Goal: Task Accomplishment & Management: Use online tool/utility

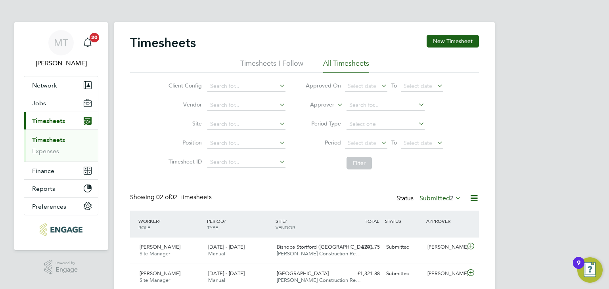
scroll to position [20, 69]
click at [40, 106] on span "Jobs" at bounding box center [39, 104] width 14 height 8
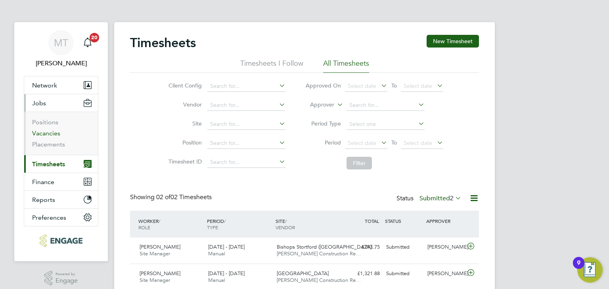
click at [56, 131] on link "Vacancies" at bounding box center [46, 134] width 28 height 8
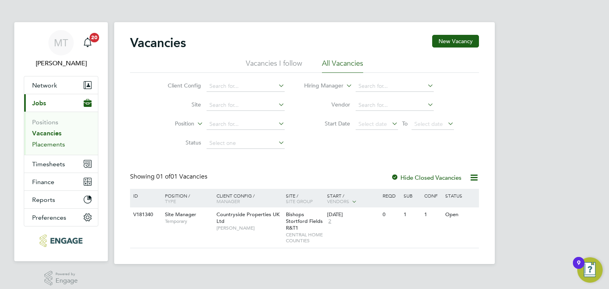
click at [46, 144] on link "Placements" at bounding box center [48, 145] width 33 height 8
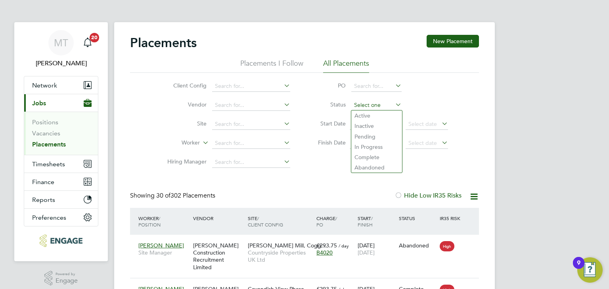
click at [362, 103] on input at bounding box center [376, 105] width 50 height 11
click at [366, 125] on li "Inactive" at bounding box center [376, 126] width 51 height 10
type input "Inactive"
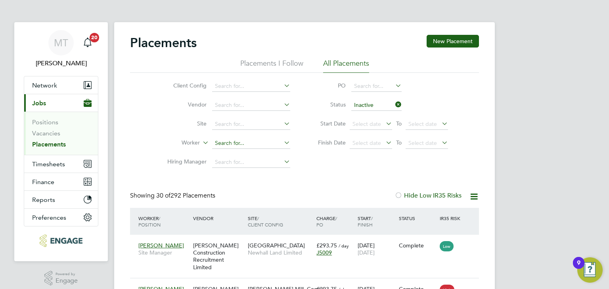
click at [232, 141] on input at bounding box center [251, 143] width 78 height 11
click at [232, 154] on li "Keith Franklin" at bounding box center [251, 154] width 79 height 11
type input "[PERSON_NAME]"
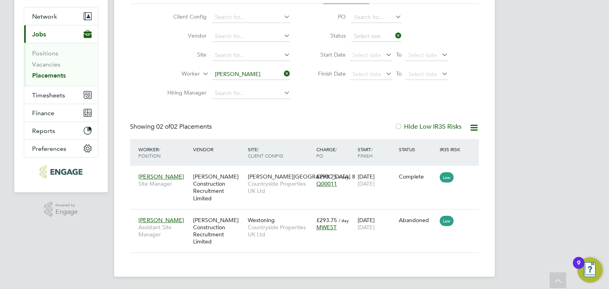
click at [378, 36] on div "Placements New Placement Placements I Follow All Placements Client Config Vendo…" at bounding box center [304, 109] width 349 height 287
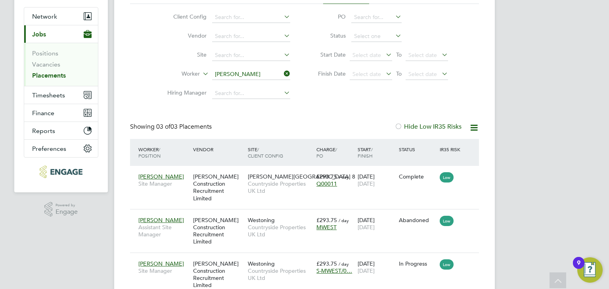
click at [374, 49] on li "Active" at bounding box center [376, 47] width 51 height 10
type input "Active"
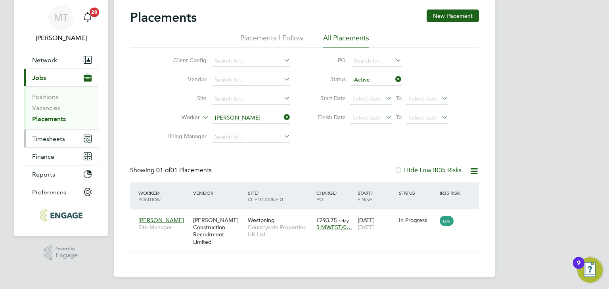
click at [38, 138] on span "Timesheets" at bounding box center [48, 139] width 33 height 8
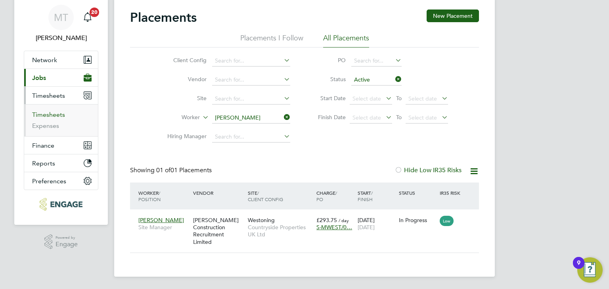
click at [42, 112] on link "Timesheets" at bounding box center [48, 115] width 33 height 8
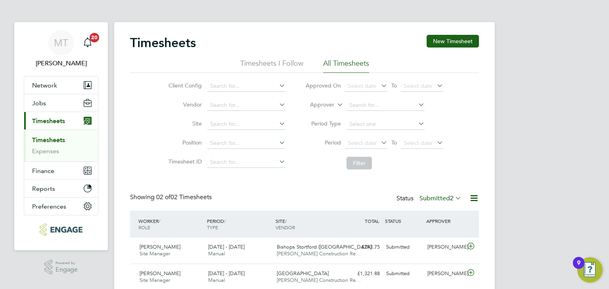
click at [470, 196] on icon at bounding box center [474, 199] width 10 height 10
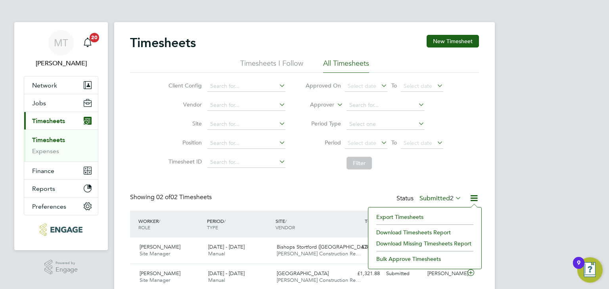
click at [422, 168] on li "Filter" at bounding box center [374, 163] width 158 height 21
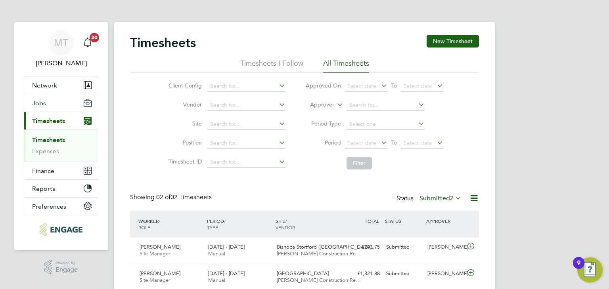
click at [453, 198] on span "2" at bounding box center [452, 199] width 4 height 8
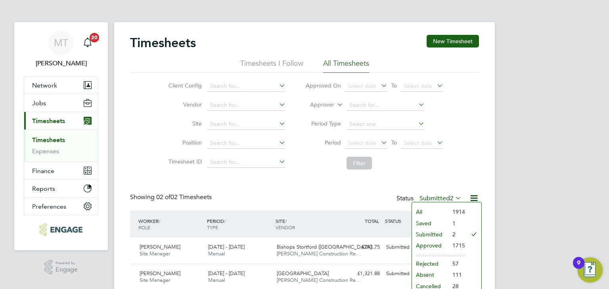
click at [435, 223] on li "Saved" at bounding box center [430, 223] width 36 height 11
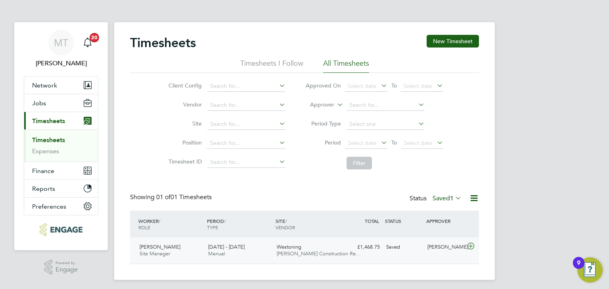
click at [471, 245] on icon at bounding box center [471, 246] width 10 height 6
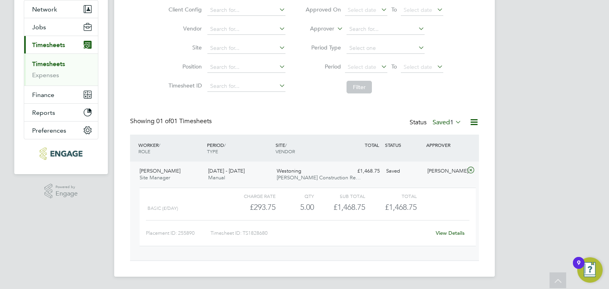
click at [447, 235] on link "View Details" at bounding box center [450, 233] width 29 height 7
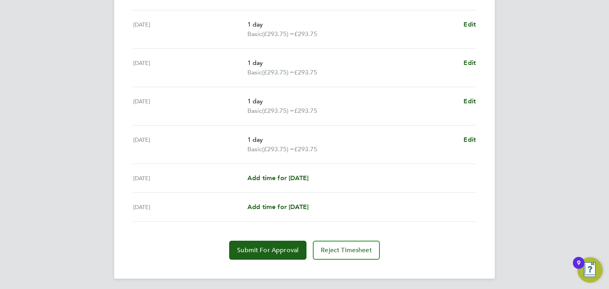
scroll to position [289, 0]
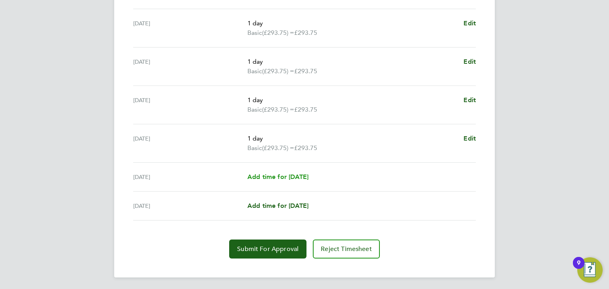
click at [274, 173] on span "Add time for [DATE]" at bounding box center [277, 177] width 61 height 8
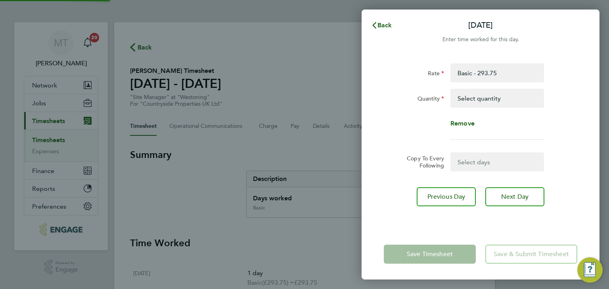
click at [475, 98] on select "Select quantity 0.5 1" at bounding box center [492, 98] width 82 height 17
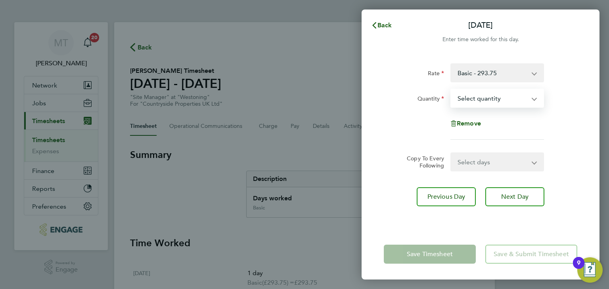
select select "1"
click at [451, 90] on select "Select quantity 0.5 1" at bounding box center [492, 98] width 82 height 17
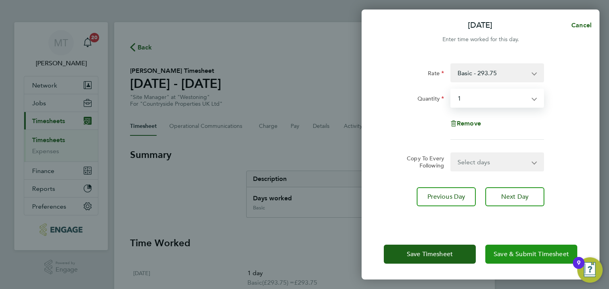
click at [514, 255] on span "Save & Submit Timesheet" at bounding box center [531, 255] width 75 height 8
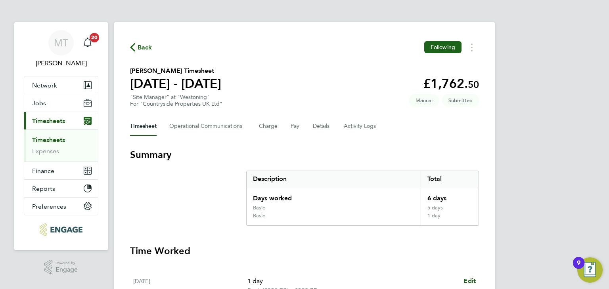
click at [145, 49] on span "Back" at bounding box center [145, 48] width 15 height 10
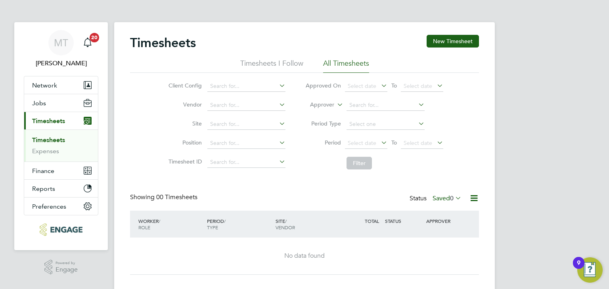
click at [444, 195] on label "Saved 0" at bounding box center [447, 199] width 29 height 8
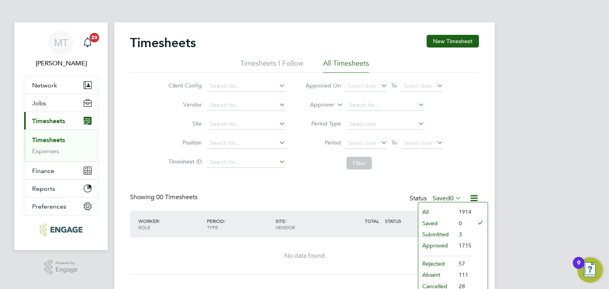
click at [434, 234] on li "Submitted" at bounding box center [436, 234] width 36 height 11
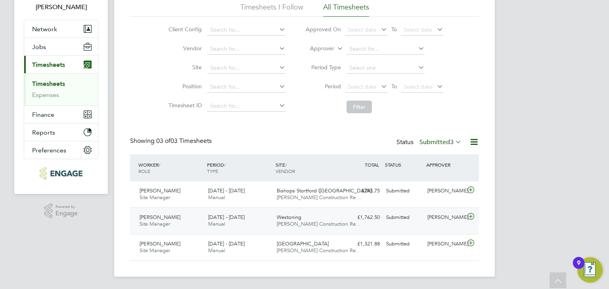
click at [470, 214] on icon at bounding box center [471, 217] width 10 height 6
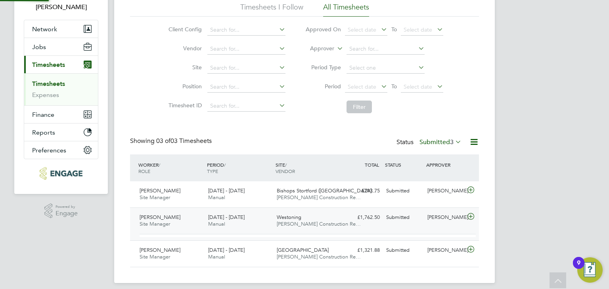
scroll to position [13, 77]
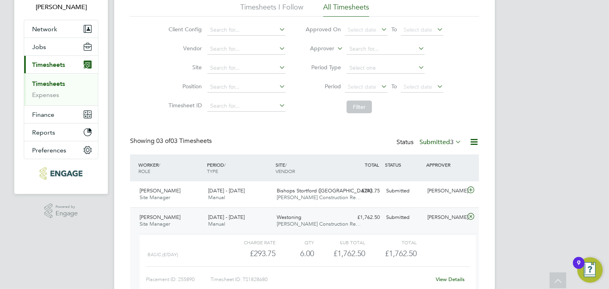
click at [470, 214] on icon at bounding box center [471, 217] width 10 height 6
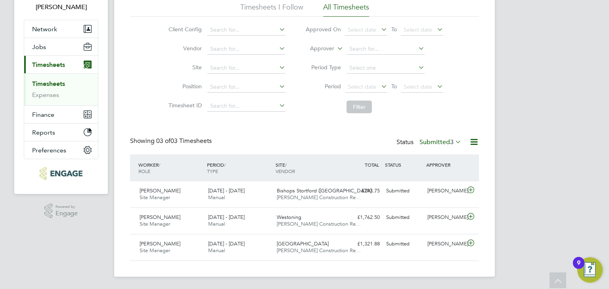
click at [436, 143] on label "Submitted 3" at bounding box center [441, 142] width 42 height 8
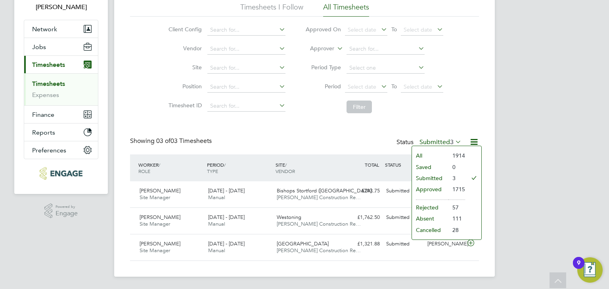
click at [436, 176] on li "Submitted" at bounding box center [430, 178] width 36 height 11
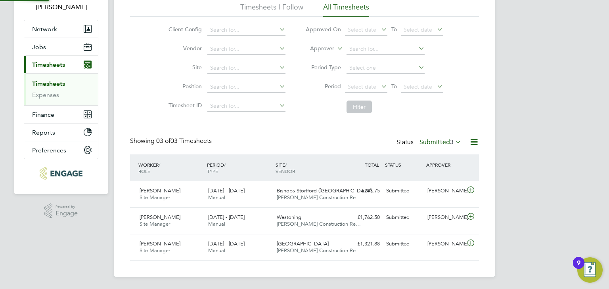
scroll to position [4, 4]
